Goal: Find specific page/section: Find specific page/section

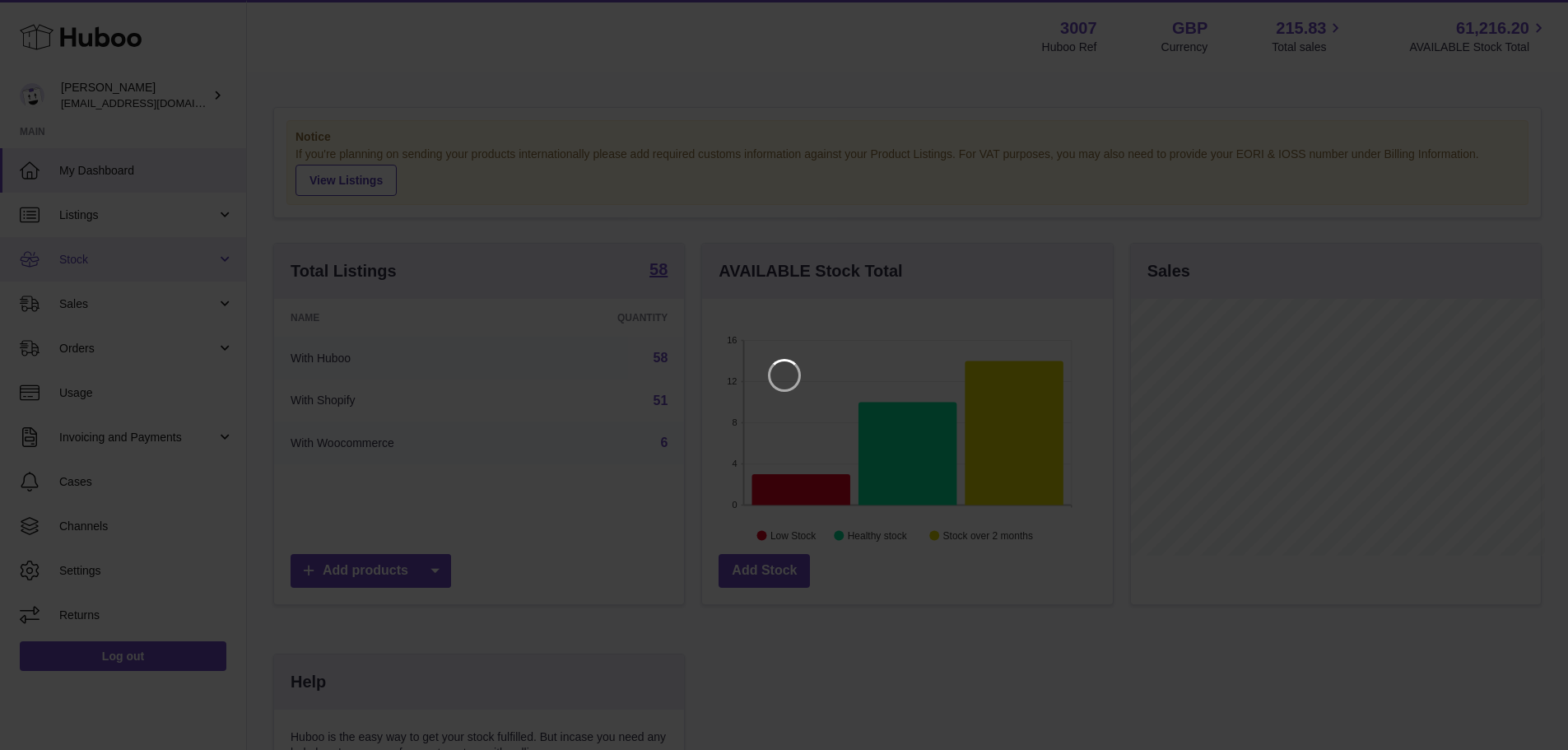
scroll to position [257, 415]
drag, startPoint x: 1542, startPoint y: 15, endPoint x: 1526, endPoint y: 17, distance: 16.1
click at [1542, 15] on icon "Close" at bounding box center [1538, 15] width 20 height 20
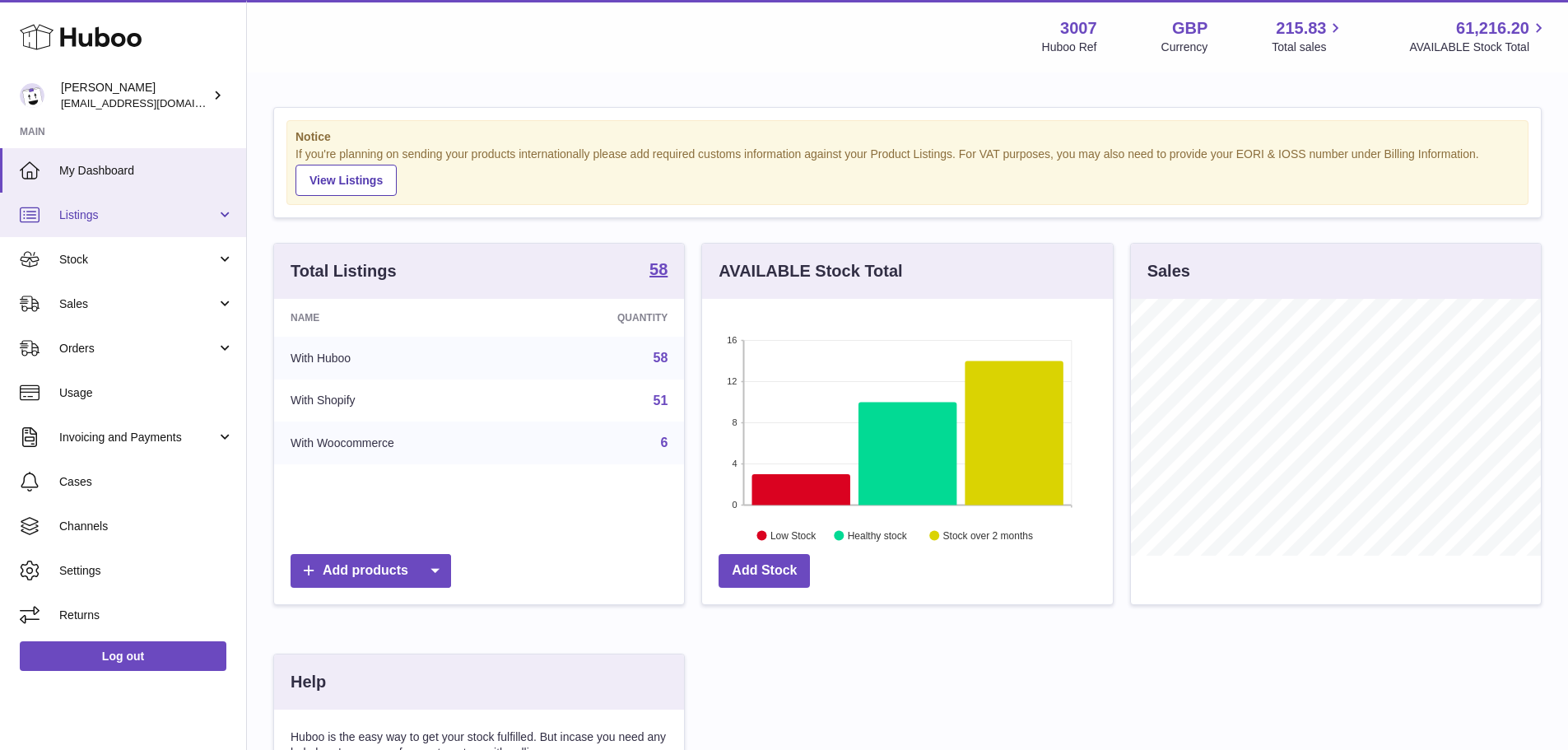
click at [37, 202] on link "Listings" at bounding box center [123, 215] width 246 height 45
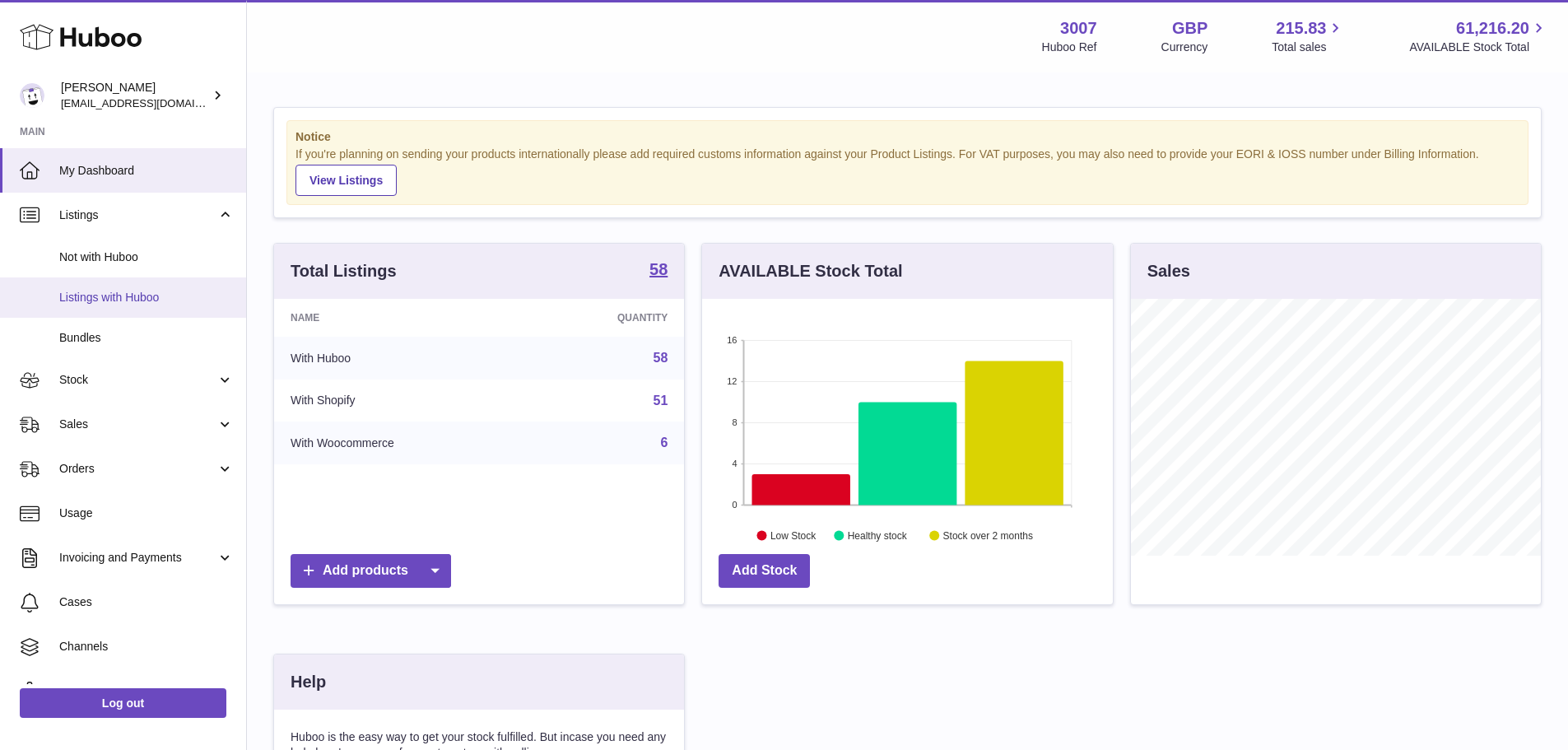
click at [100, 291] on span "Listings with Huboo" at bounding box center [146, 297] width 174 height 16
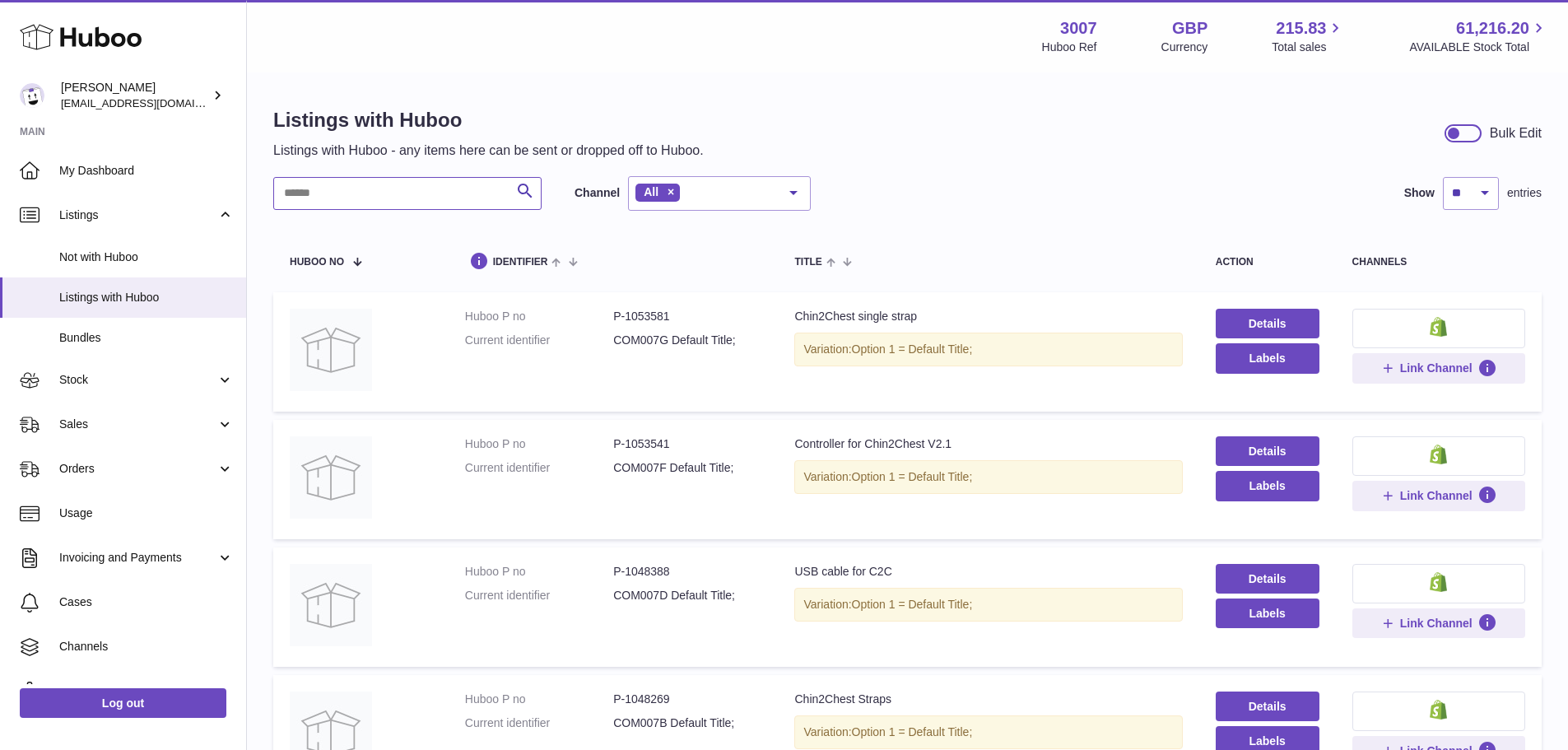
click at [404, 189] on input "text" at bounding box center [407, 193] width 268 height 33
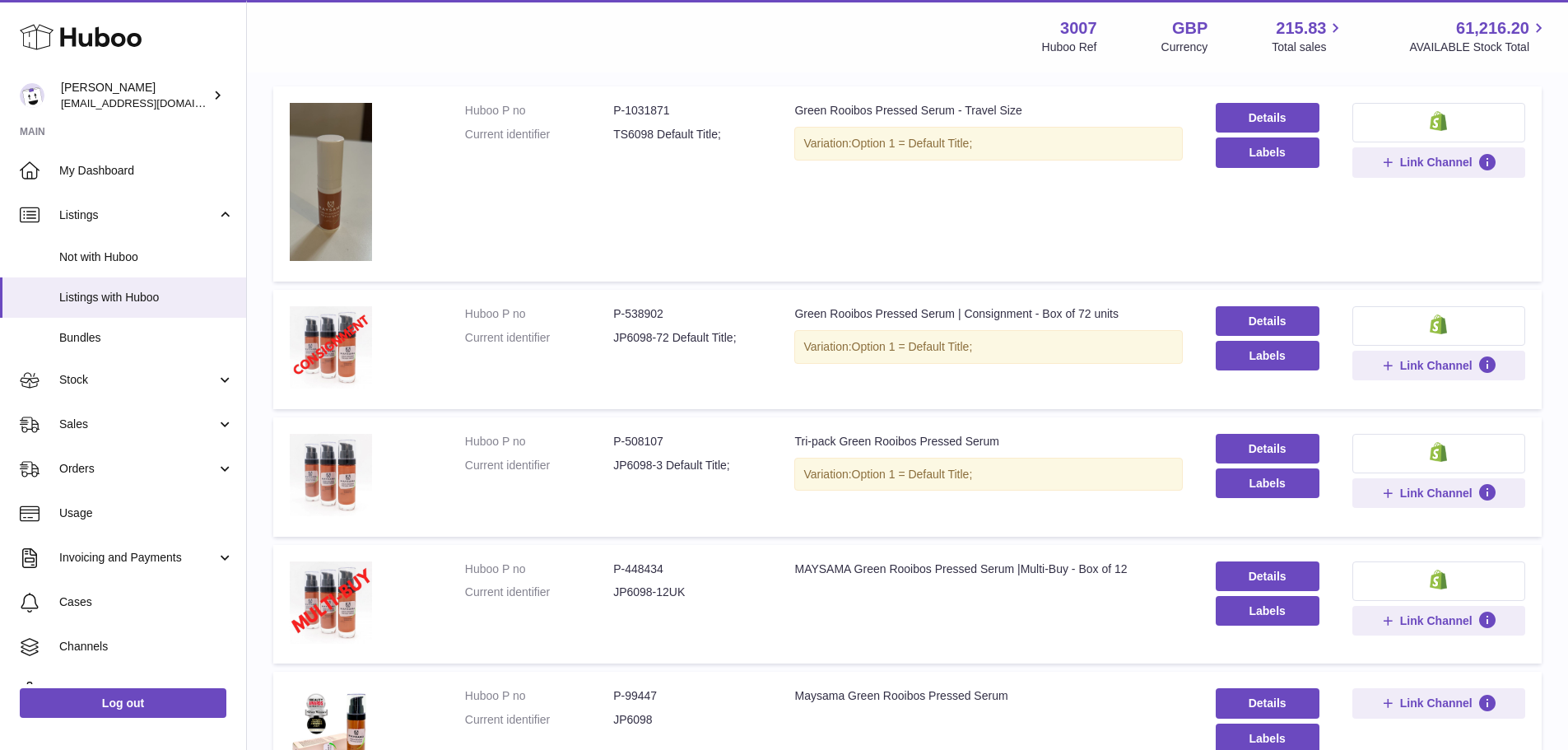
scroll to position [385, 0]
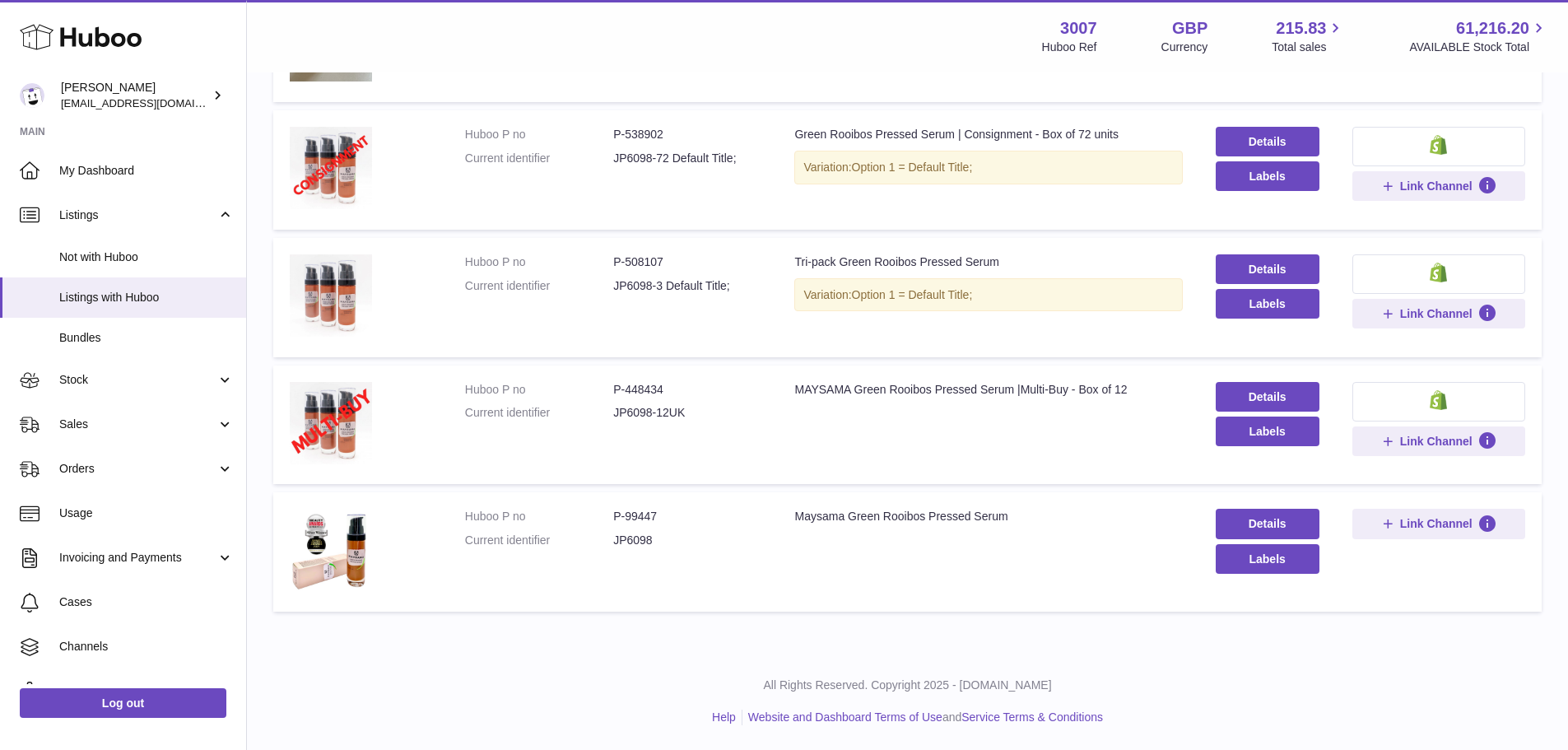
type input "**********"
drag, startPoint x: 673, startPoint y: 517, endPoint x: 625, endPoint y: 526, distance: 48.8
click at [625, 526] on dl "Huboo P no P-99447 Current identifier JP6098" at bounding box center [614, 533] width 297 height 48
